Goal: Transaction & Acquisition: Download file/media

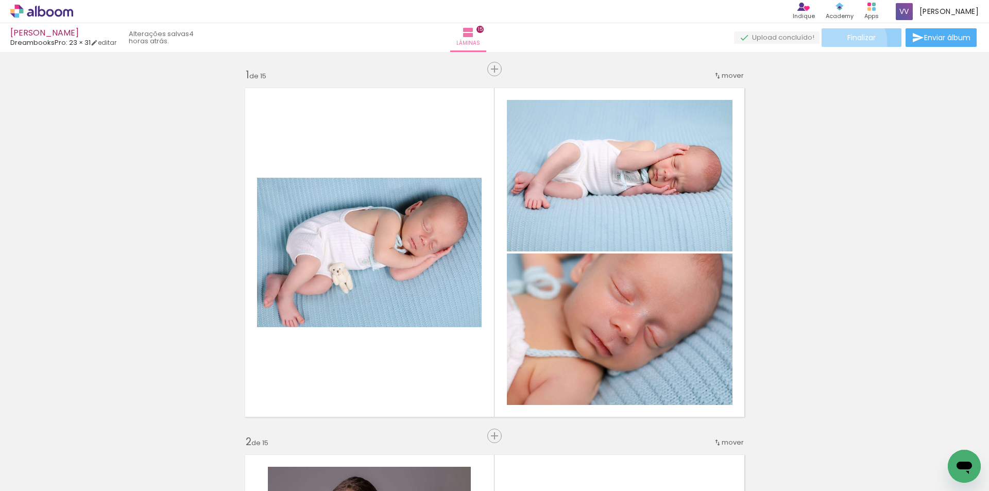
click at [848, 41] on span "Finalizar" at bounding box center [862, 37] width 28 height 7
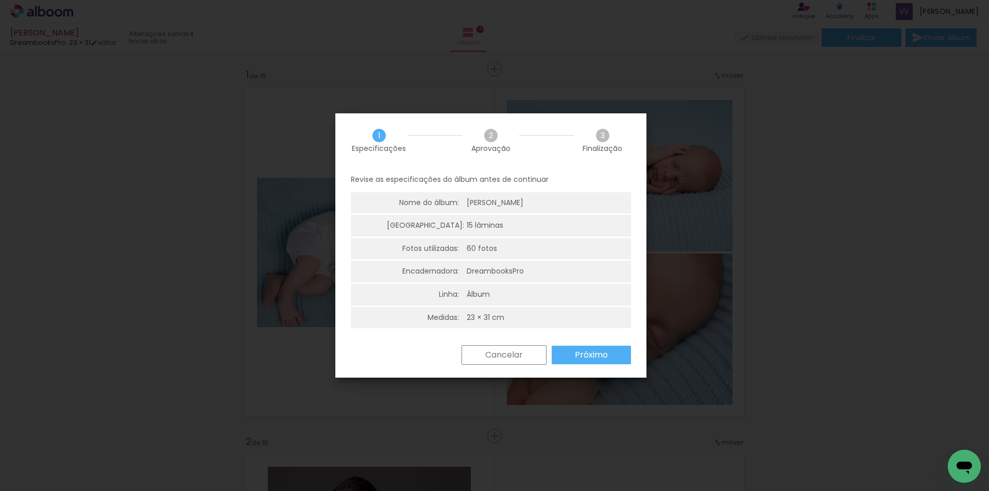
click at [0, 0] on slot "Próximo" at bounding box center [0, 0] width 0 height 0
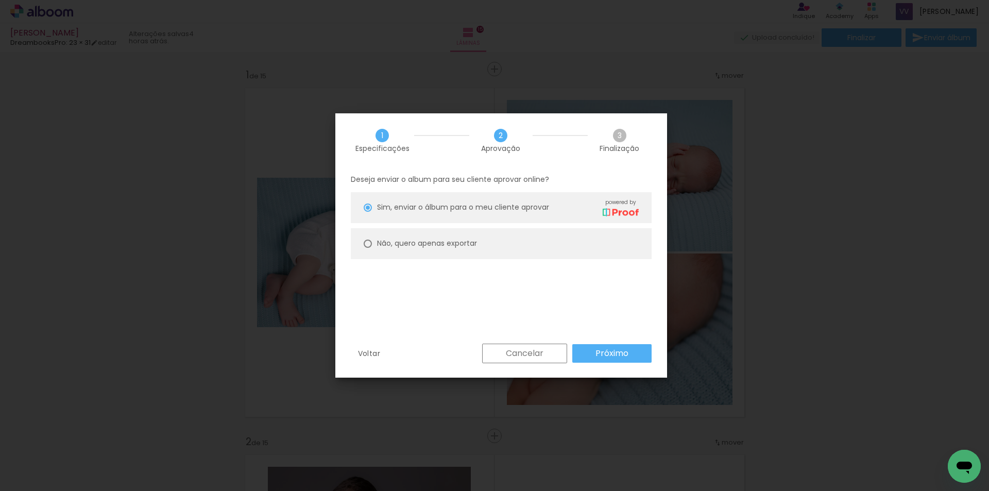
click at [0, 0] on slot "Não, quero apenas exportar" at bounding box center [0, 0] width 0 height 0
type paper-radio-button "on"
drag, startPoint x: 613, startPoint y: 350, endPoint x: 618, endPoint y: 315, distance: 35.9
click at [0, 0] on slot "Próximo" at bounding box center [0, 0] width 0 height 0
type input "Alta, 300 DPI"
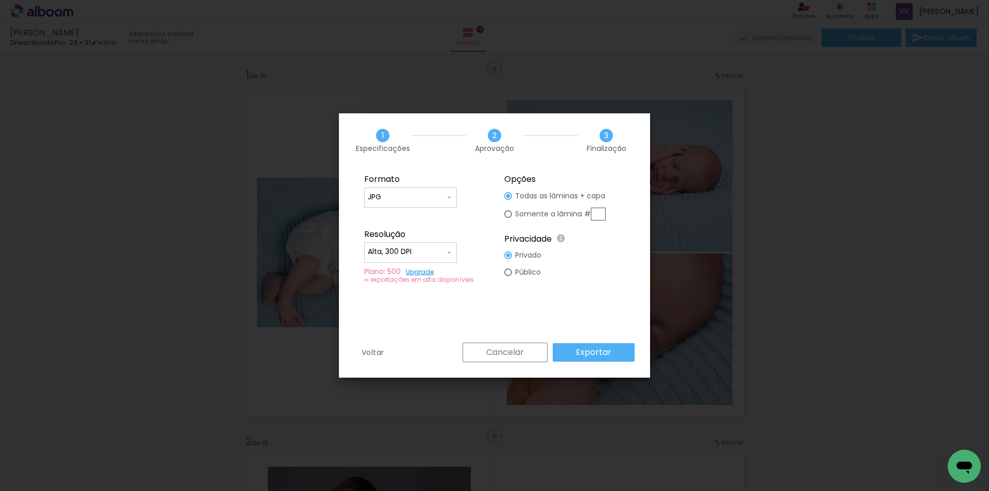
click at [0, 0] on slot "Exportar" at bounding box center [0, 0] width 0 height 0
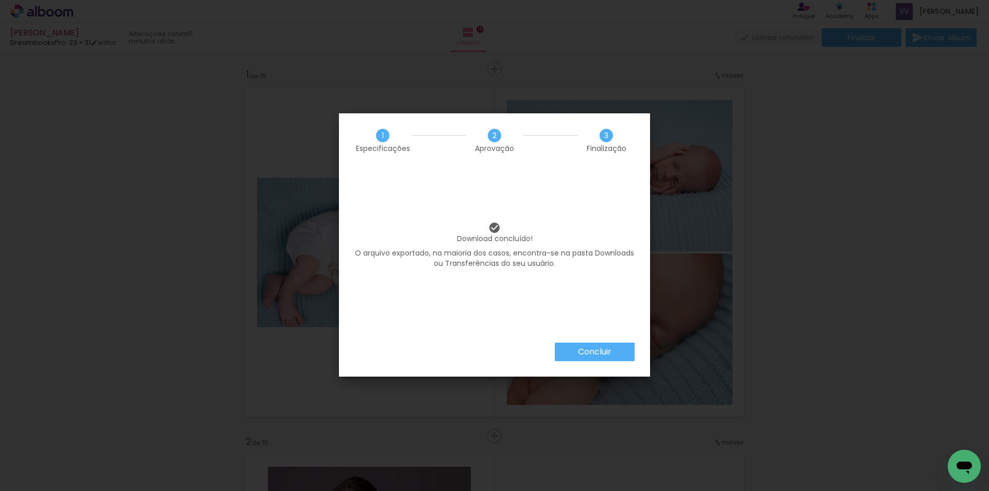
click at [0, 0] on slot "Concluir" at bounding box center [0, 0] width 0 height 0
